Goal: Find specific page/section: Find specific page/section

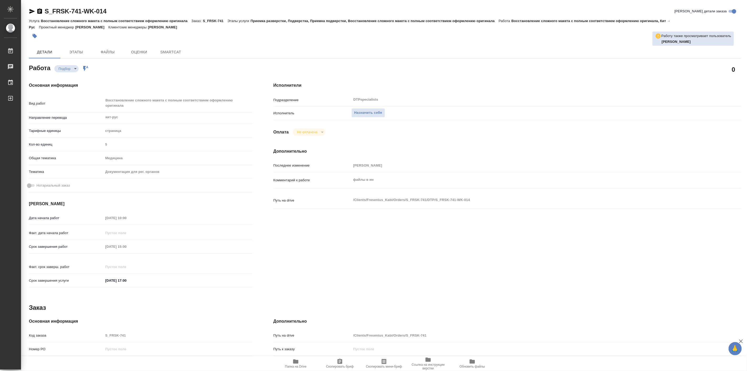
type textarea "x"
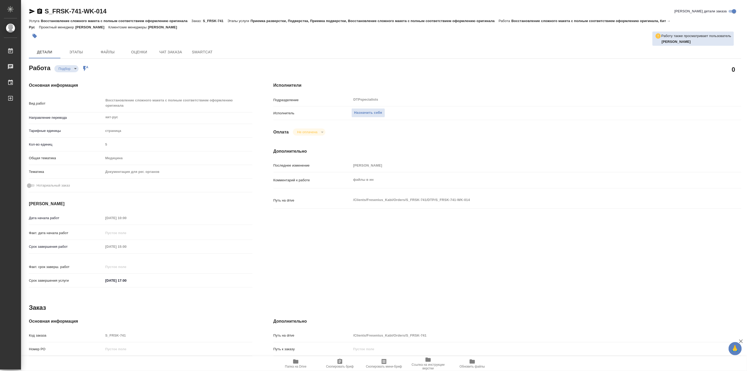
type textarea "x"
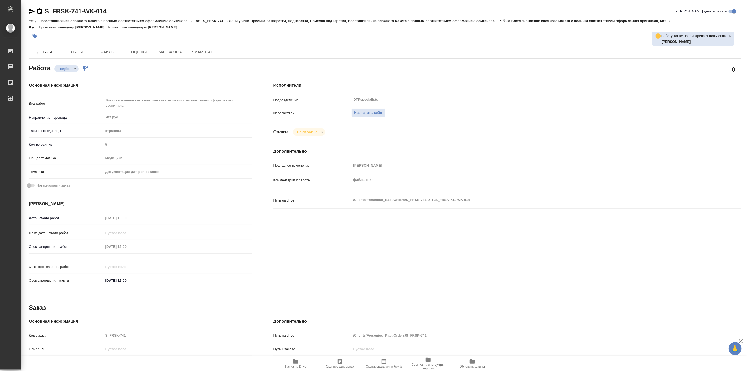
type textarea "x"
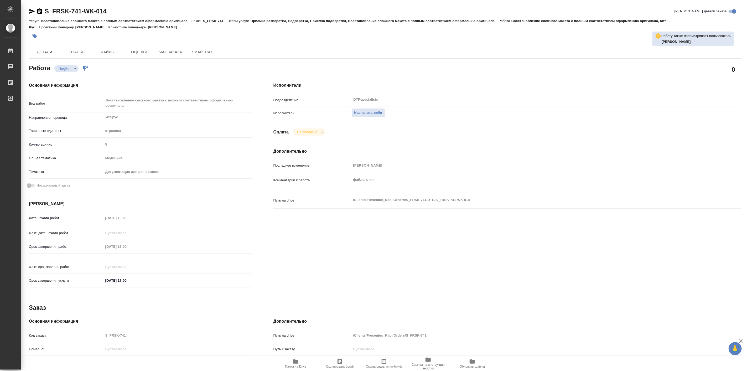
type textarea "x"
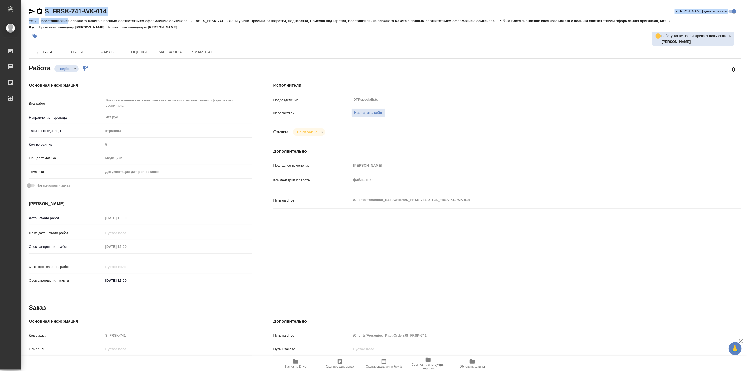
type textarea "x"
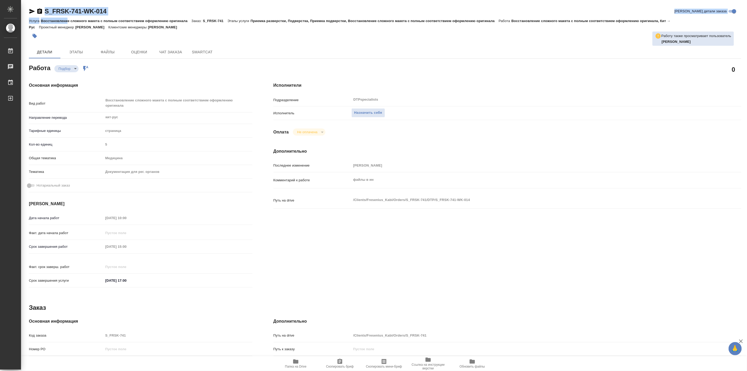
type textarea "x"
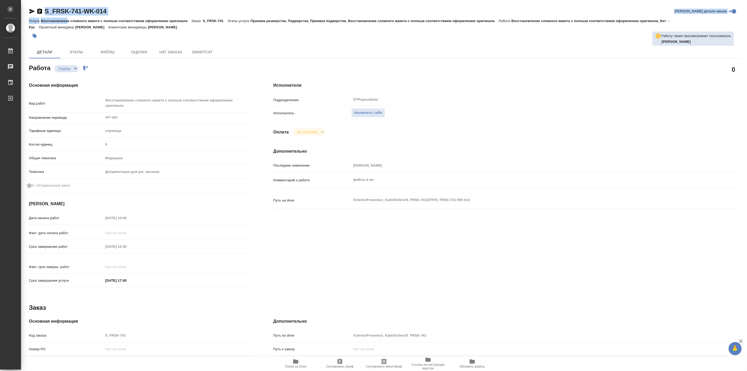
type textarea "x"
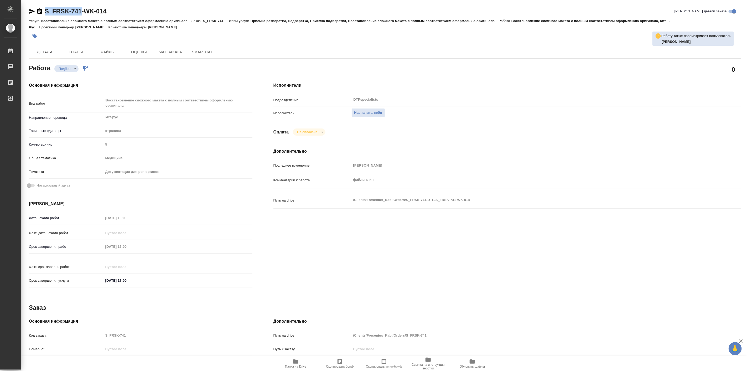
type textarea "x"
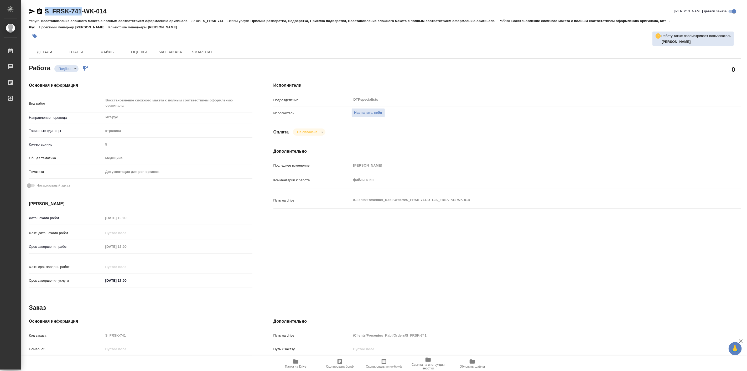
drag, startPoint x: 43, startPoint y: 6, endPoint x: 78, endPoint y: 12, distance: 35.6
click at [78, 12] on div "S_FRSK-741-WK-014 [PERSON_NAME] детали заказа Услуга Восстановление сложного ма…" at bounding box center [385, 229] width 718 height 459
type textarea "x"
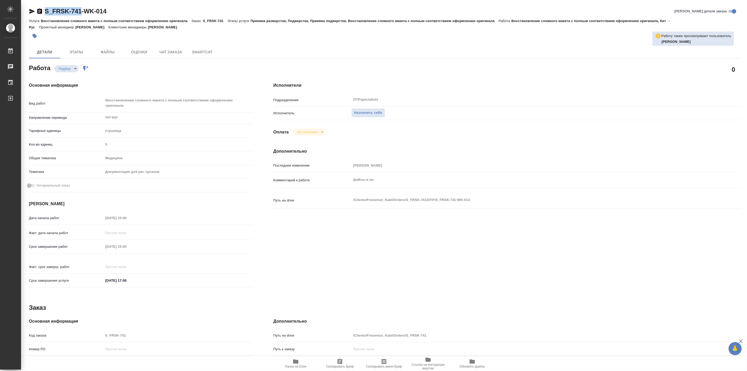
type textarea "x"
copy link "S_FRSK-741"
type textarea "x"
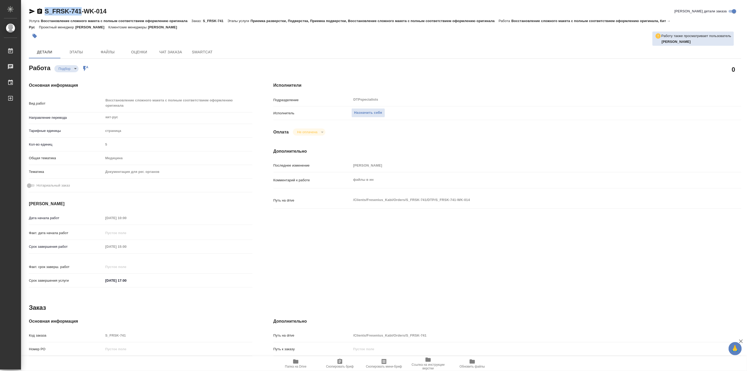
type textarea "x"
click at [292, 368] on span "Папка на Drive" at bounding box center [296, 367] width 22 height 4
drag, startPoint x: 198, startPoint y: 65, endPoint x: 617, endPoint y: 44, distance: 419.0
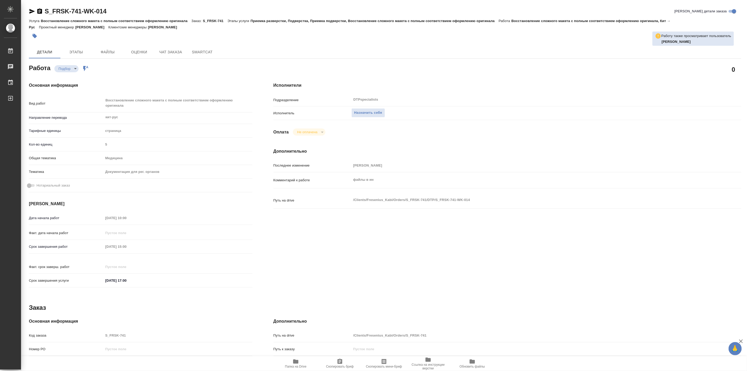
click at [198, 65] on div "Работа Подбор recruiting Работа включена в последовательность" at bounding box center [141, 67] width 224 height 9
click at [298, 365] on span "Папка на Drive" at bounding box center [296, 367] width 22 height 4
